Goal: Task Accomplishment & Management: Complete application form

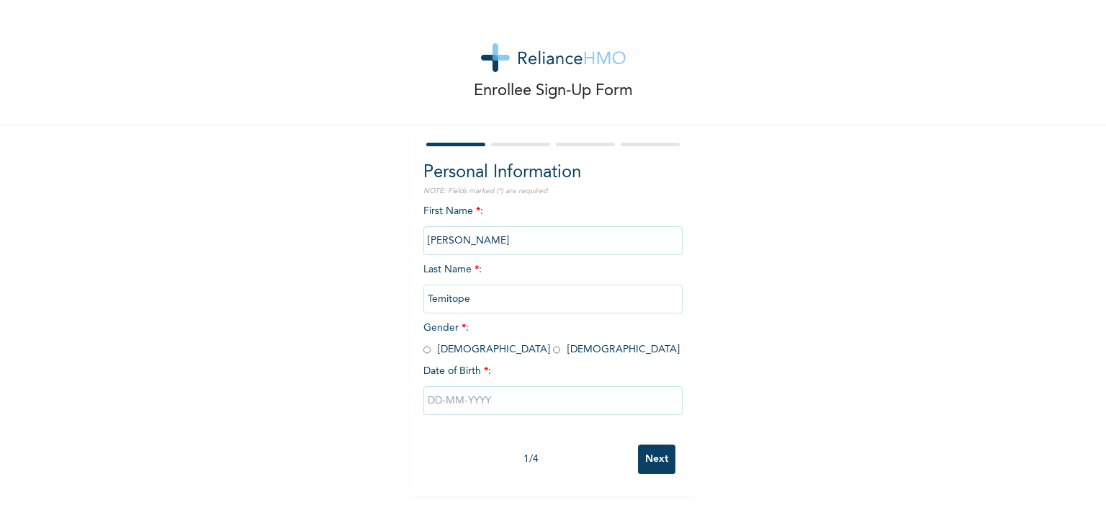
click at [423, 350] on input "radio" at bounding box center [426, 350] width 7 height 14
radio input "true"
click at [470, 402] on input "text" at bounding box center [552, 400] width 259 height 29
select select "8"
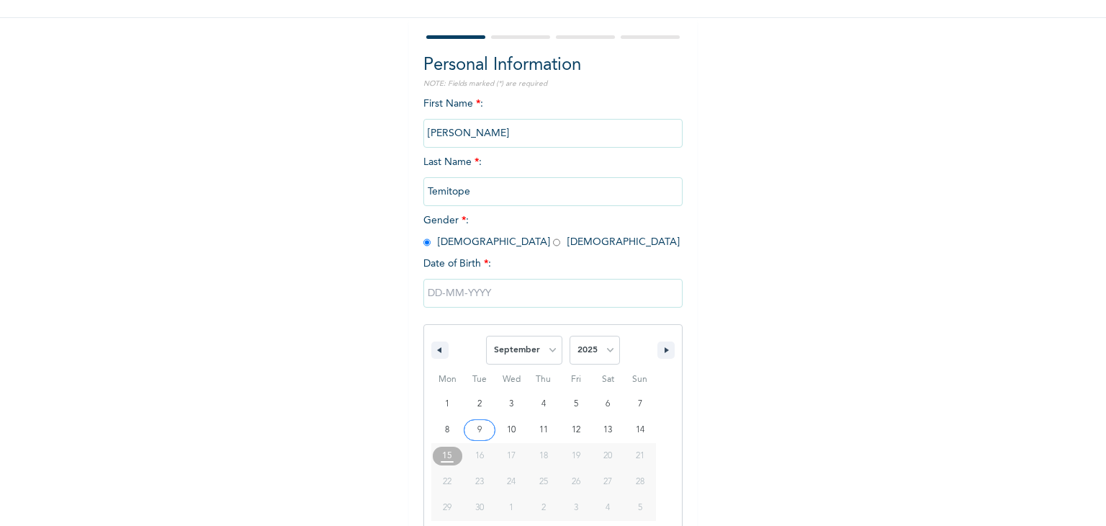
scroll to position [129, 0]
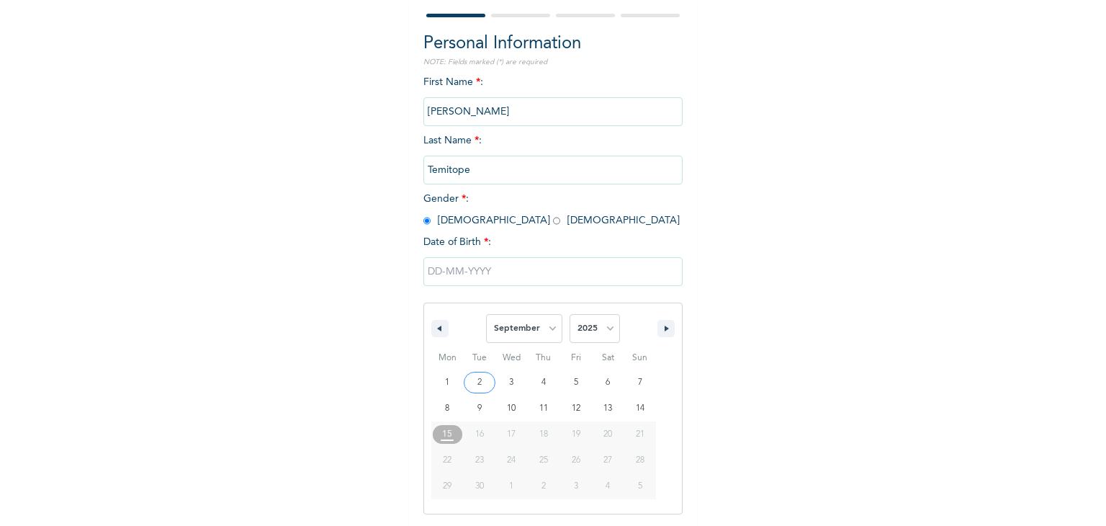
click at [432, 264] on input "text" at bounding box center [552, 271] width 259 height 29
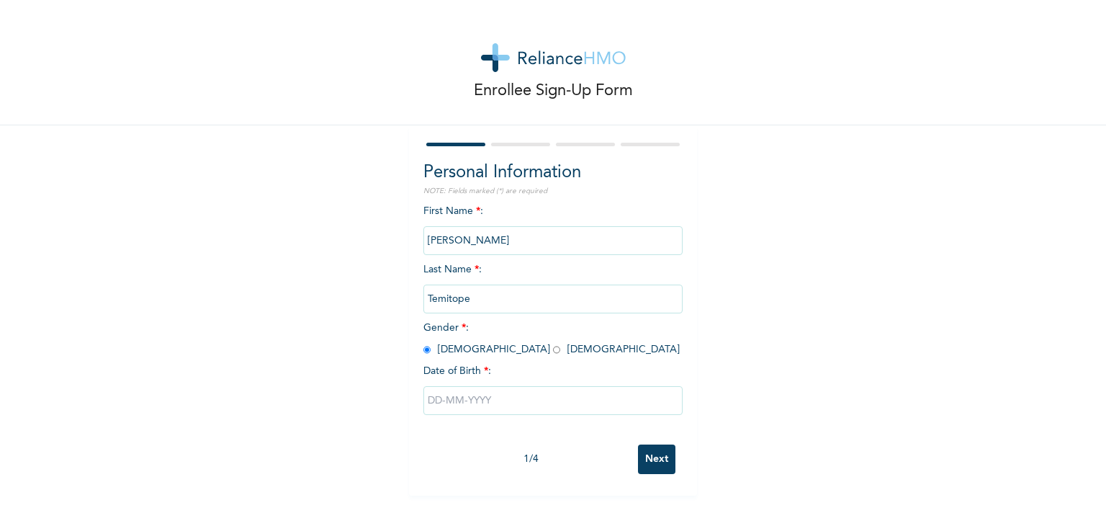
scroll to position [0, 0]
click at [451, 392] on input "text" at bounding box center [552, 400] width 259 height 29
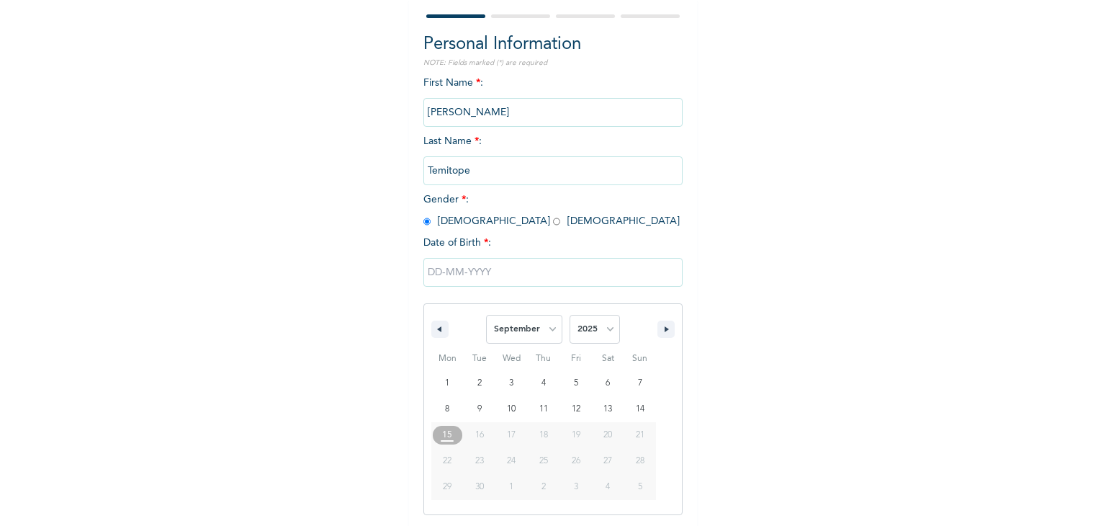
scroll to position [129, 0]
click at [441, 332] on button "button" at bounding box center [439, 328] width 17 height 17
select select "7"
type input "[DATE]"
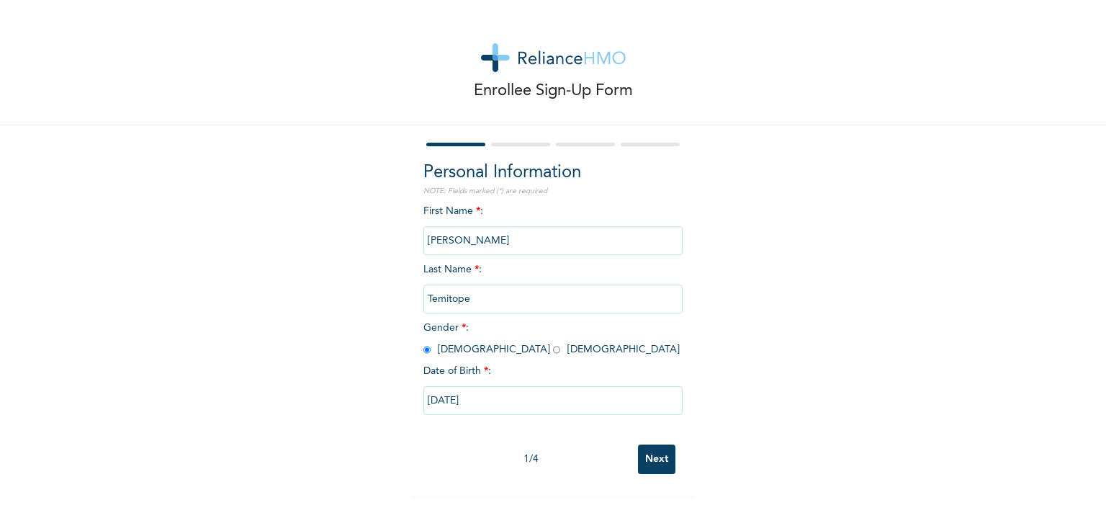
click at [473, 398] on input "[DATE]" at bounding box center [552, 400] width 259 height 29
select select "7"
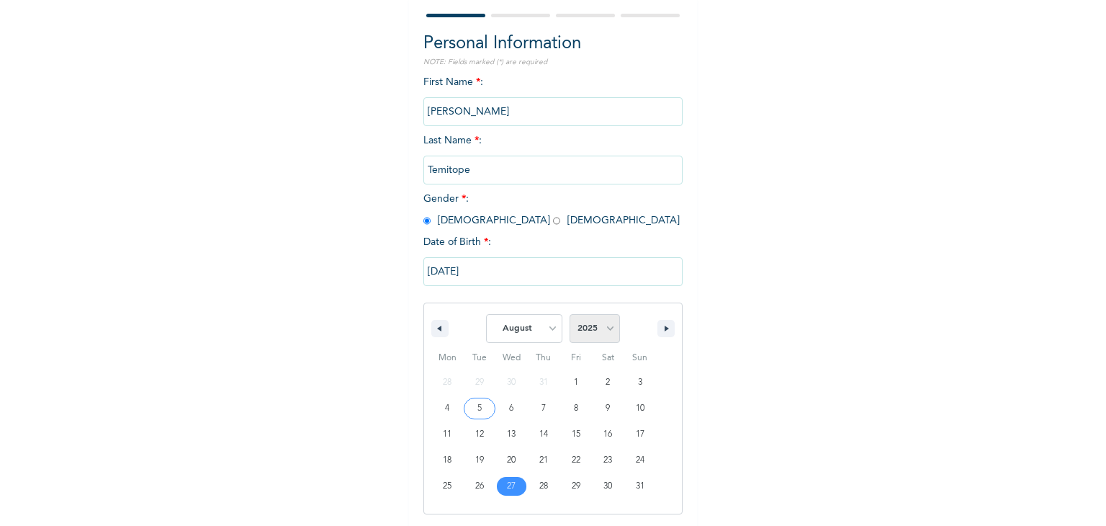
click at [599, 327] on select "2025 2024 2023 2022 2021 2020 2019 2018 2017 2016 2015 2014 2013 2012 2011 2010…" at bounding box center [595, 328] width 50 height 29
select select "1989"
click at [570, 314] on select "2025 2024 2023 2022 2021 2020 2019 2018 2017 2016 2015 2014 2013 2012 2011 2010…" at bounding box center [595, 328] width 50 height 29
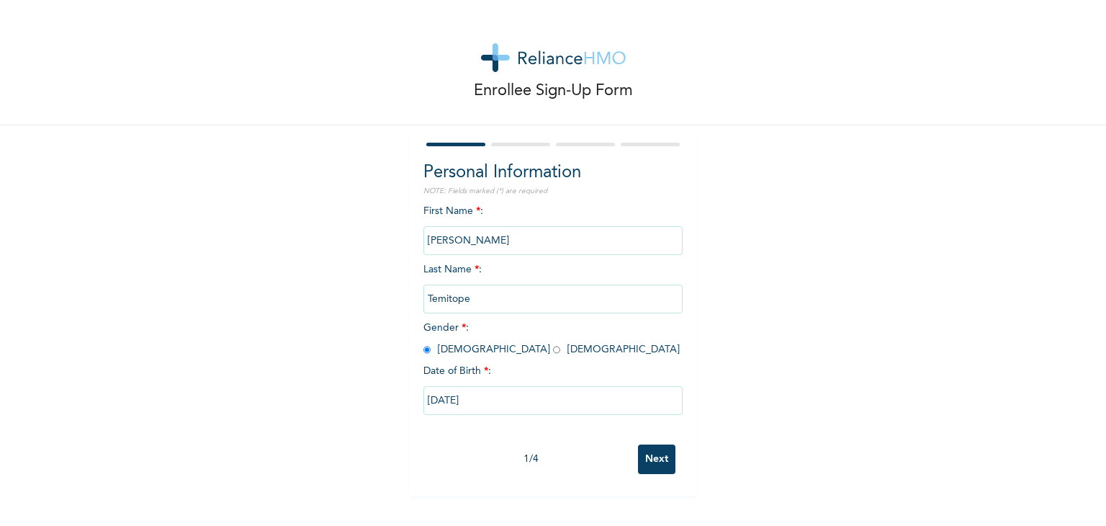
click at [662, 456] on input "Next" at bounding box center [656, 459] width 37 height 30
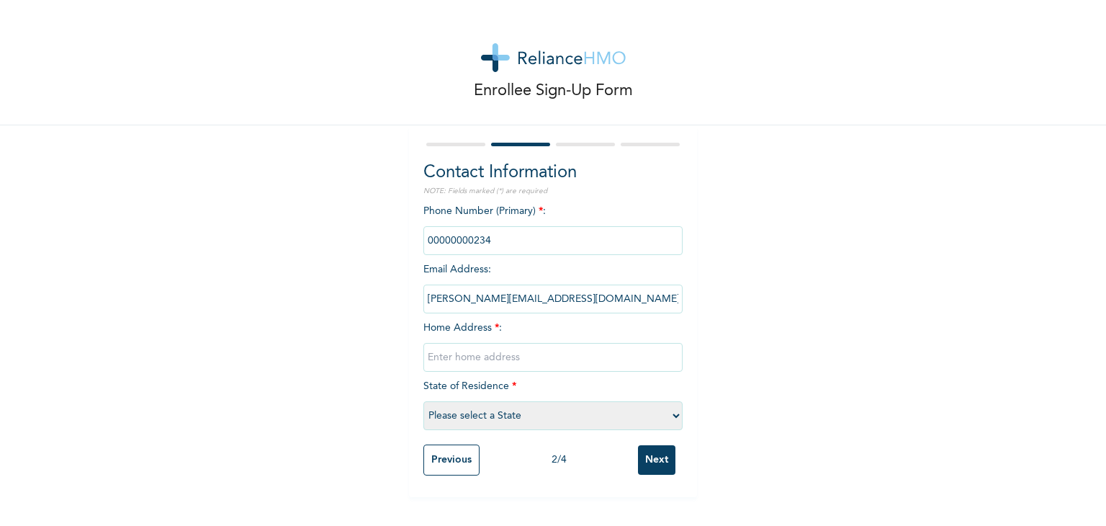
click at [454, 466] on input "Previous" at bounding box center [451, 459] width 56 height 31
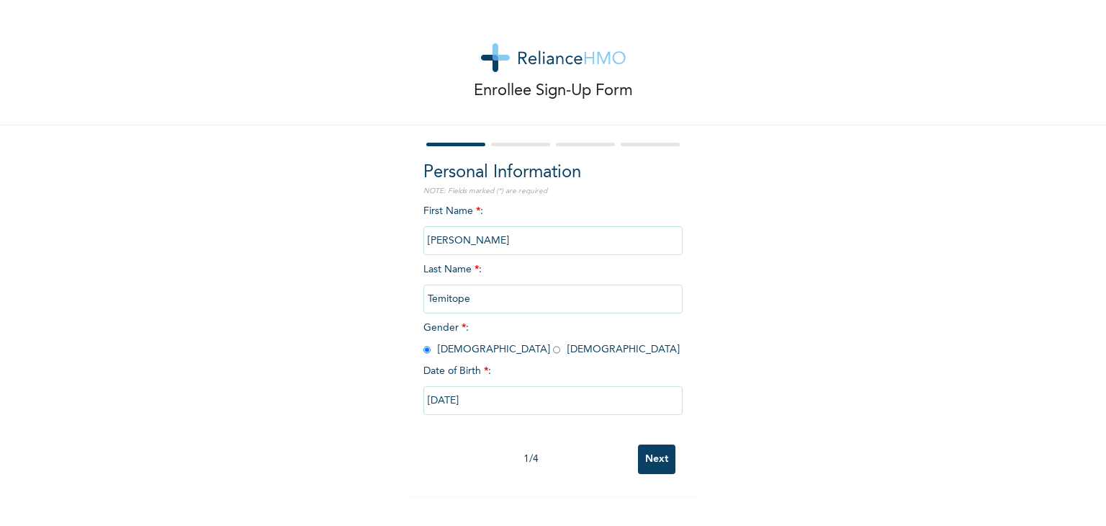
drag, startPoint x: 469, startPoint y: 242, endPoint x: 415, endPoint y: 241, distance: 54.7
click at [415, 241] on div "Personal Information NOTE: Fields marked (*) are required First Name * : [PERSO…" at bounding box center [553, 310] width 288 height 370
click at [478, 240] on input "[PERSON_NAME]" at bounding box center [552, 240] width 259 height 29
click at [478, 300] on input "Temitope" at bounding box center [552, 298] width 259 height 29
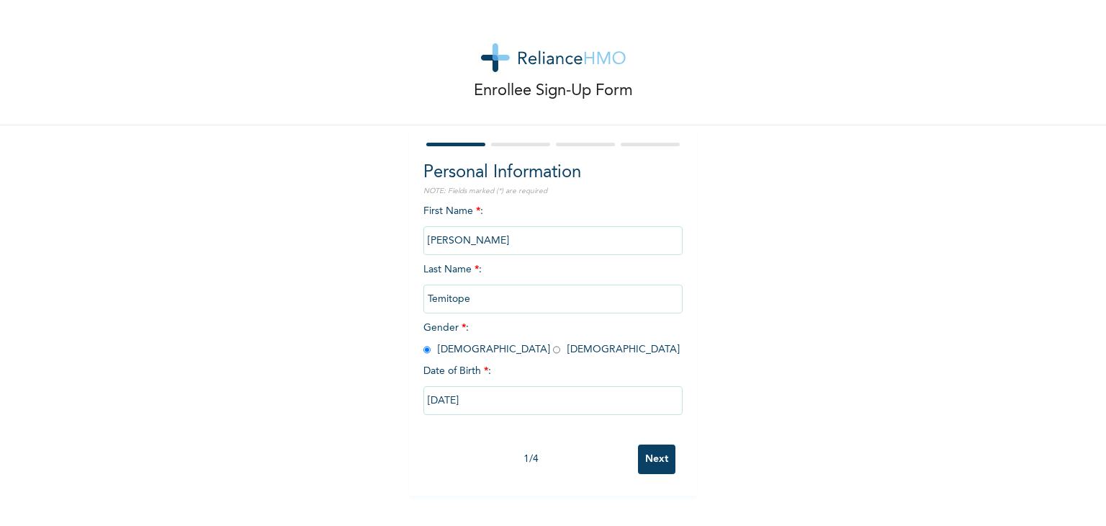
click at [478, 300] on input "Temitope" at bounding box center [552, 298] width 259 height 29
click at [747, 333] on div "Enrollee Sign-Up Form Personal Information NOTE: Fields marked (*) are required…" at bounding box center [553, 247] width 1106 height 495
click at [467, 235] on input "[PERSON_NAME]" at bounding box center [552, 240] width 259 height 29
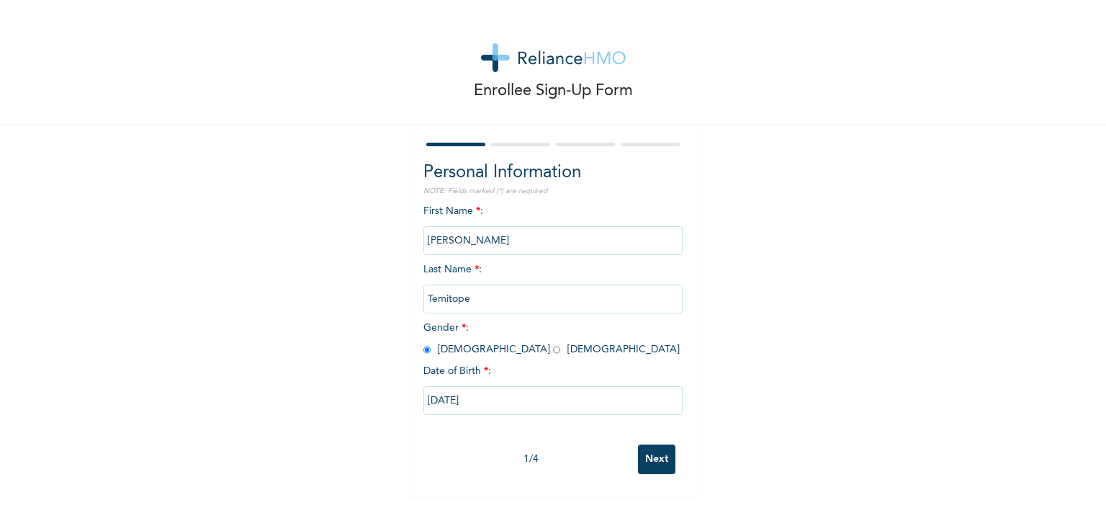
click at [455, 236] on input "[PERSON_NAME]" at bounding box center [552, 240] width 259 height 29
click at [462, 243] on input "[PERSON_NAME]" at bounding box center [552, 240] width 259 height 29
click at [652, 462] on input "Next" at bounding box center [656, 459] width 37 height 30
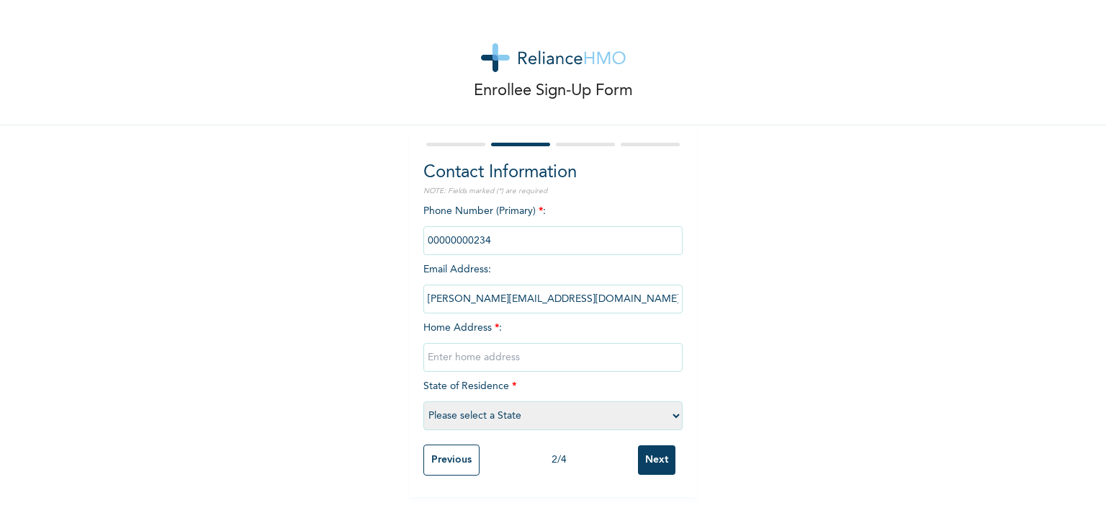
click at [512, 235] on input "phone" at bounding box center [552, 240] width 259 height 29
click at [519, 265] on div "Phone Number (Primary) * : Email Address : [PERSON_NAME][EMAIL_ADDRESS][DOMAIN_…" at bounding box center [552, 320] width 259 height 233
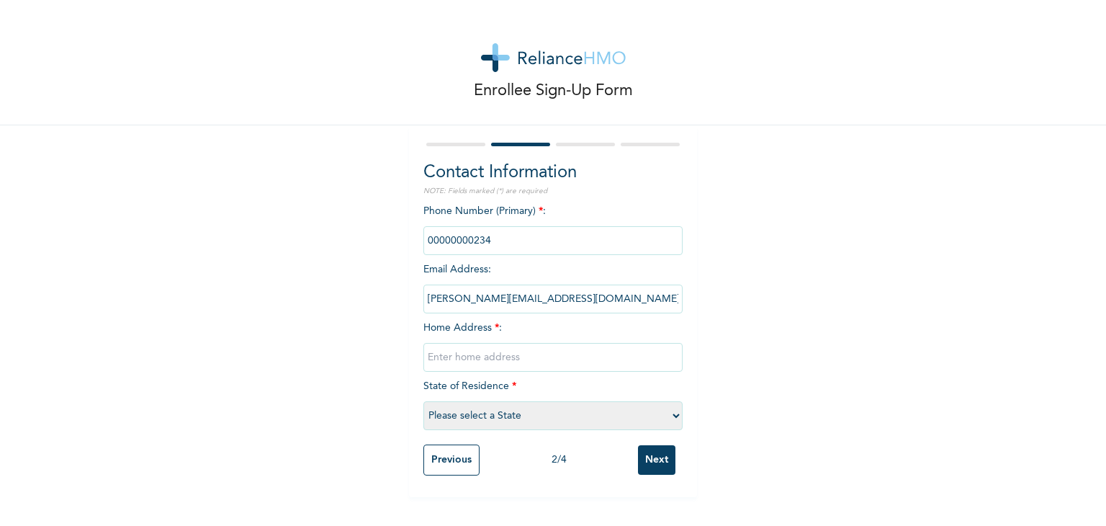
drag, startPoint x: 495, startPoint y: 246, endPoint x: 380, endPoint y: 218, distance: 118.6
click at [380, 218] on div "Enrollee Sign-Up Form Contact Information NOTE: Fields marked (*) are required …" at bounding box center [553, 248] width 1106 height 497
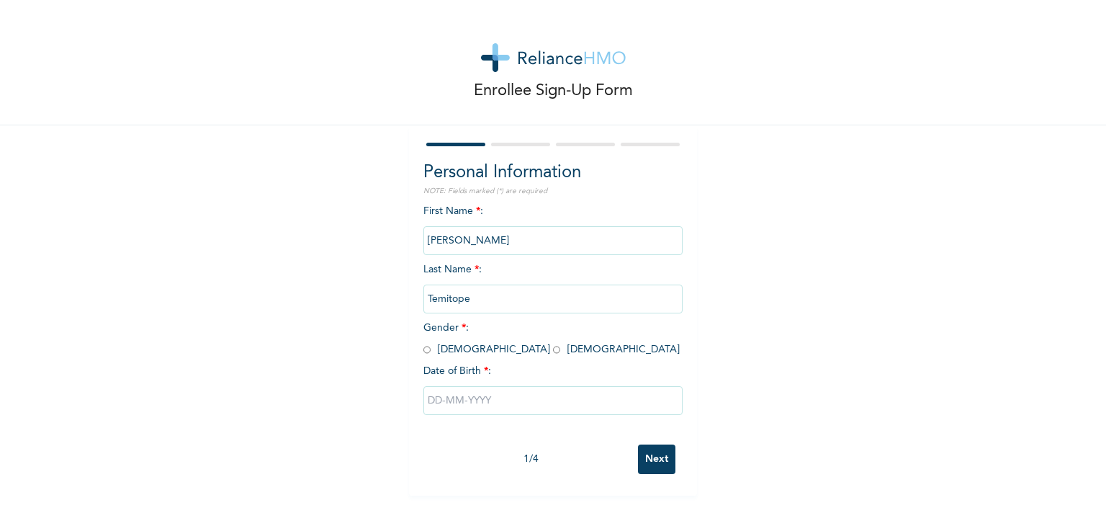
click at [464, 237] on input "[PERSON_NAME]" at bounding box center [552, 240] width 259 height 29
click at [461, 240] on input "[PERSON_NAME]" at bounding box center [552, 240] width 259 height 29
click at [459, 239] on input "[PERSON_NAME]" at bounding box center [552, 240] width 259 height 29
